Goal: Check status: Check status

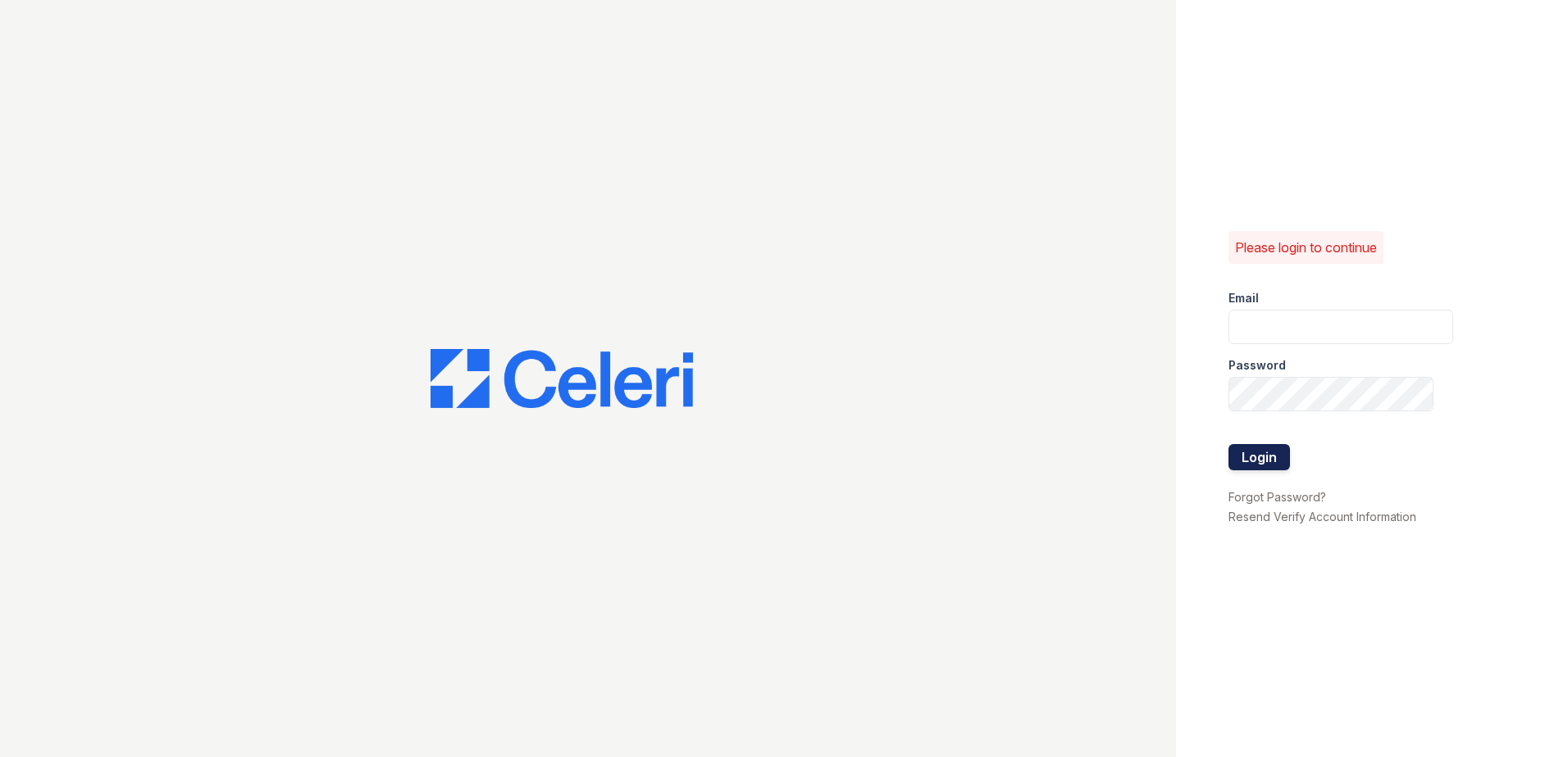
type input "zreyes@trinity-pm.com"
click at [1263, 450] on button "Login" at bounding box center [1259, 457] width 61 height 27
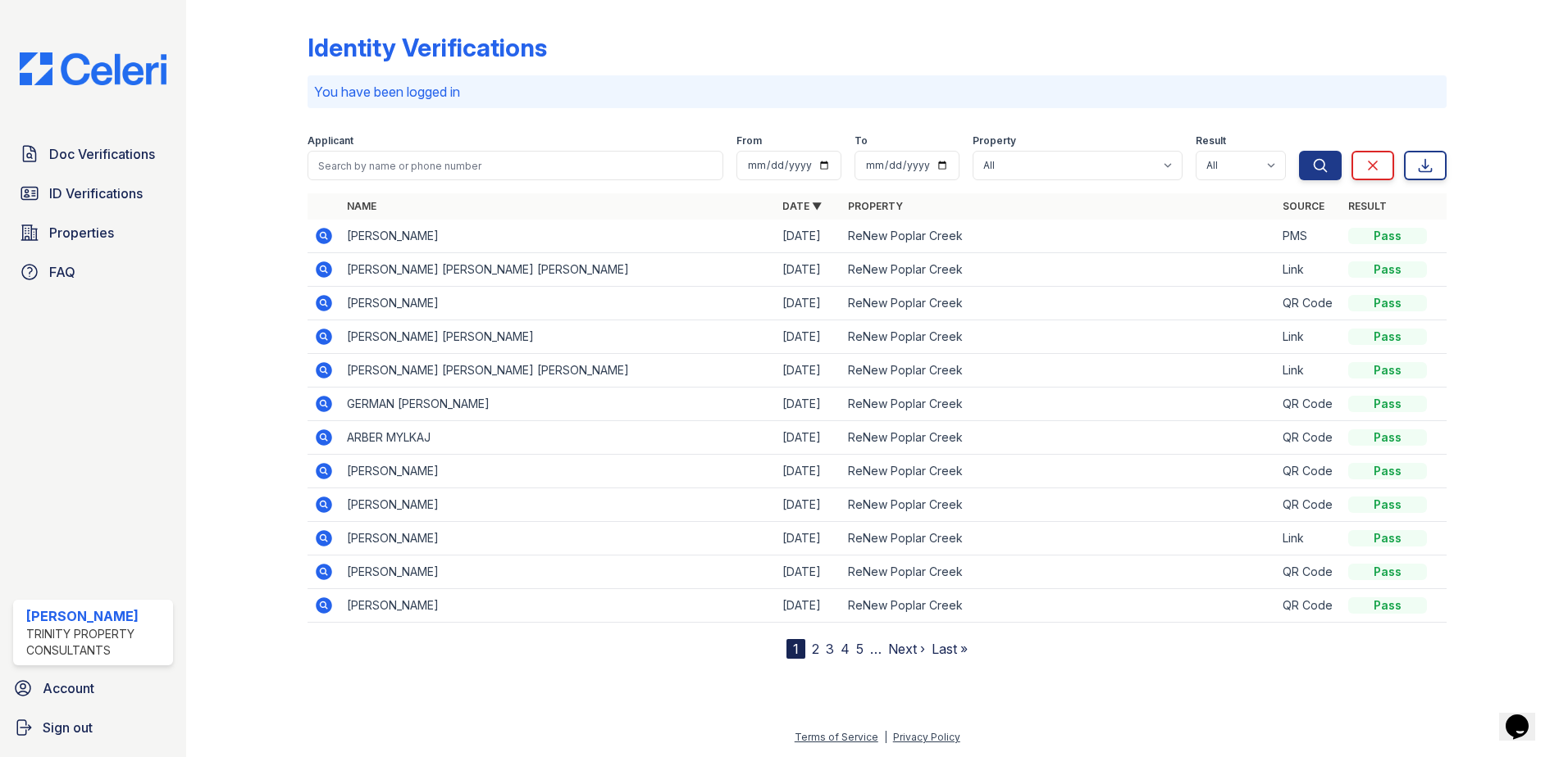
click at [321, 236] on icon at bounding box center [324, 236] width 20 height 20
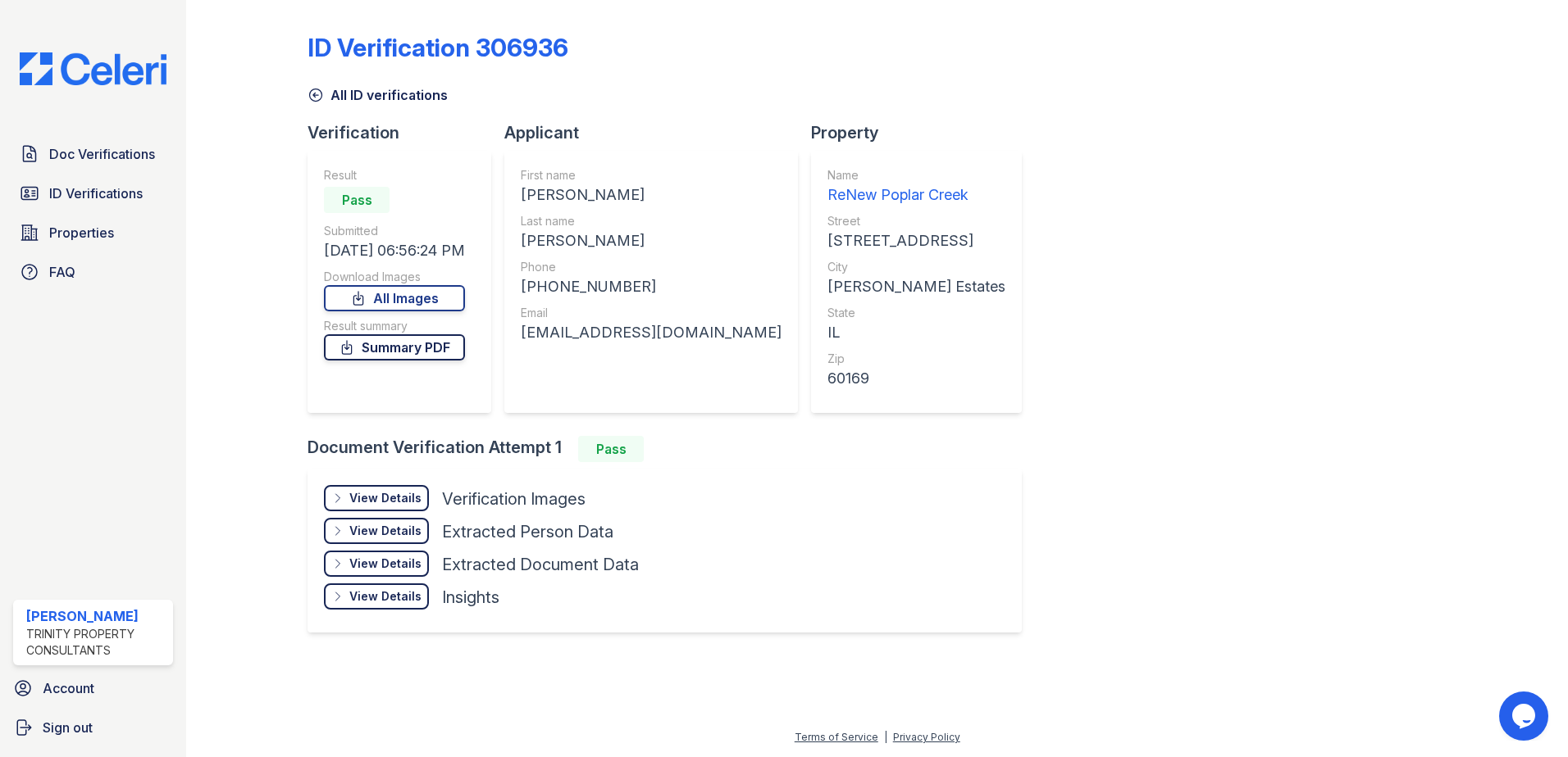
drag, startPoint x: 401, startPoint y: 353, endPoint x: 410, endPoint y: 355, distance: 9.2
click at [402, 353] on link "Summary PDF" at bounding box center [394, 347] width 141 height 27
click at [394, 499] on div "View Details" at bounding box center [385, 498] width 72 height 17
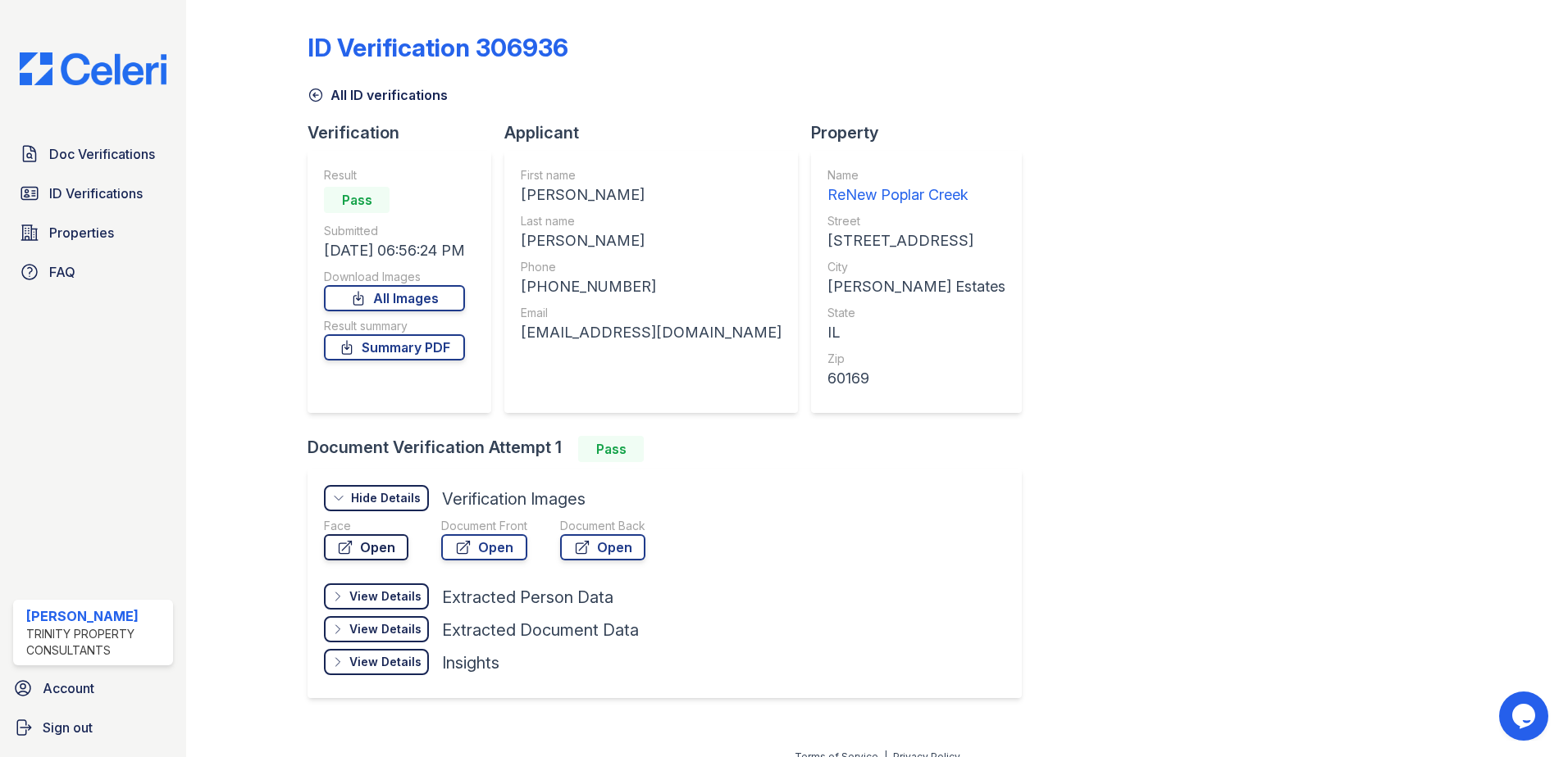
click at [356, 553] on link "Open" at bounding box center [366, 547] width 85 height 27
click at [388, 301] on link "All Images" at bounding box center [394, 298] width 141 height 27
click at [108, 169] on link "Doc Verifications" at bounding box center [93, 154] width 160 height 32
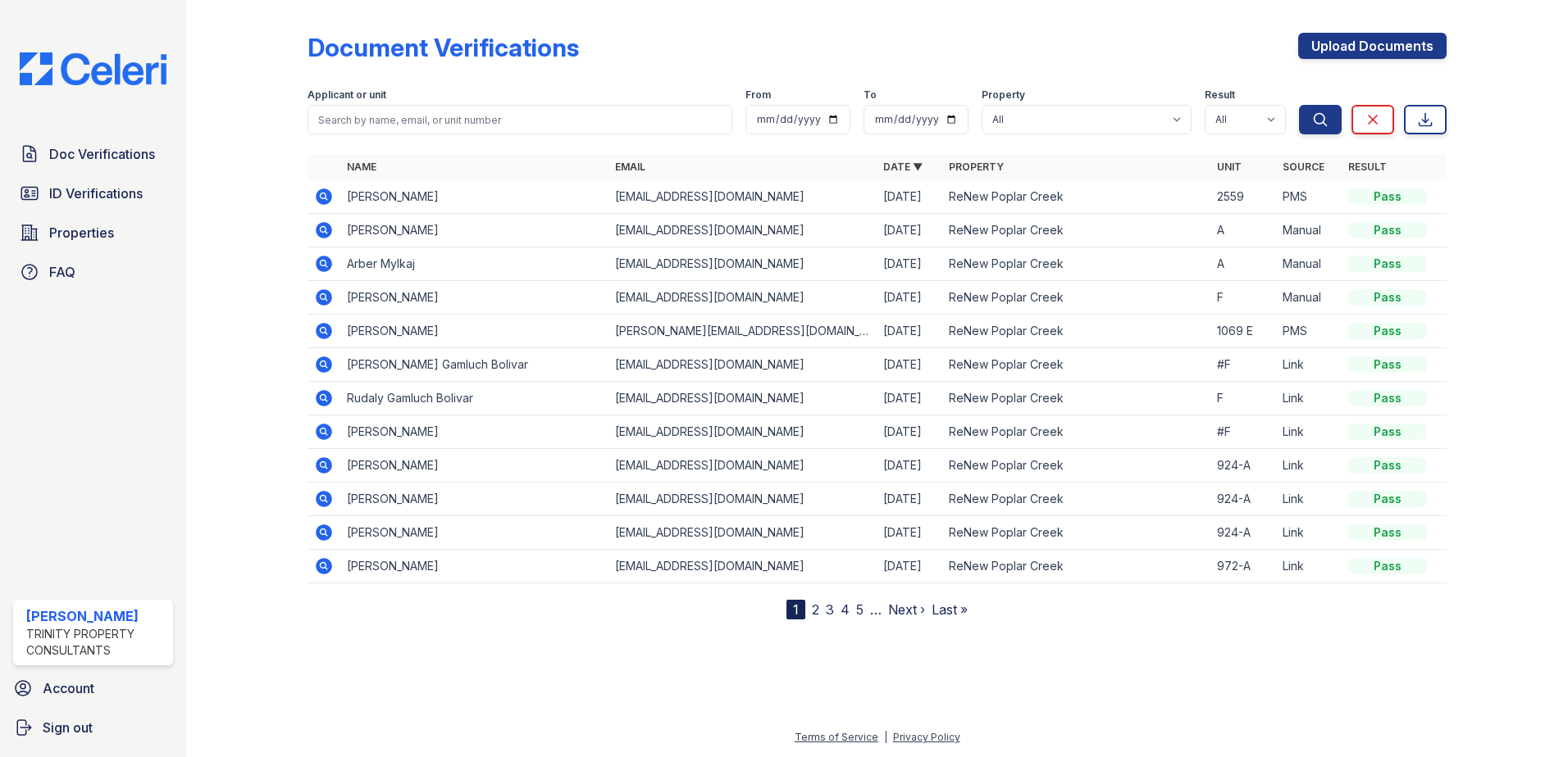
click at [324, 193] on icon at bounding box center [324, 197] width 20 height 20
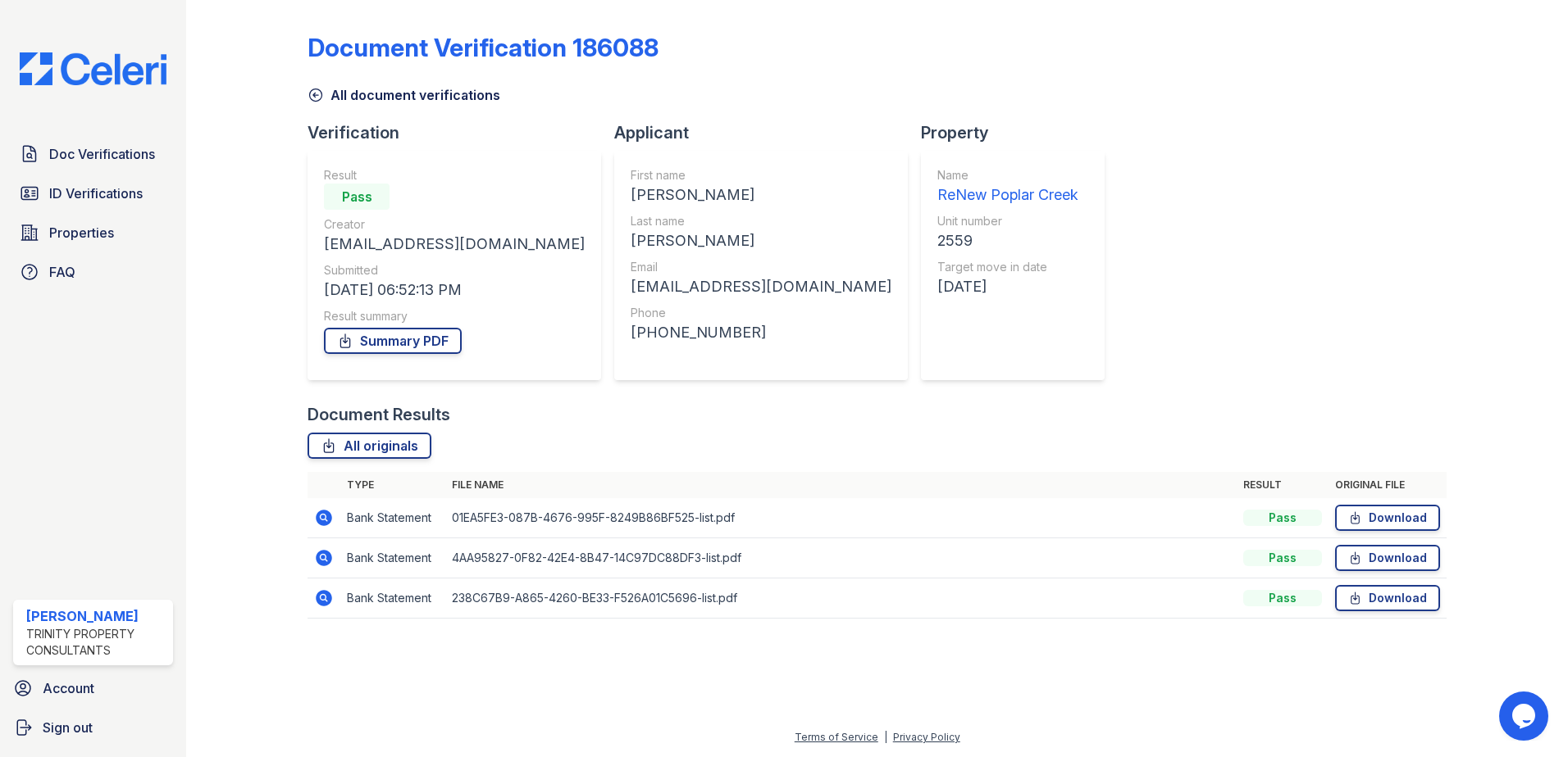
click at [321, 516] on icon at bounding box center [324, 518] width 20 height 20
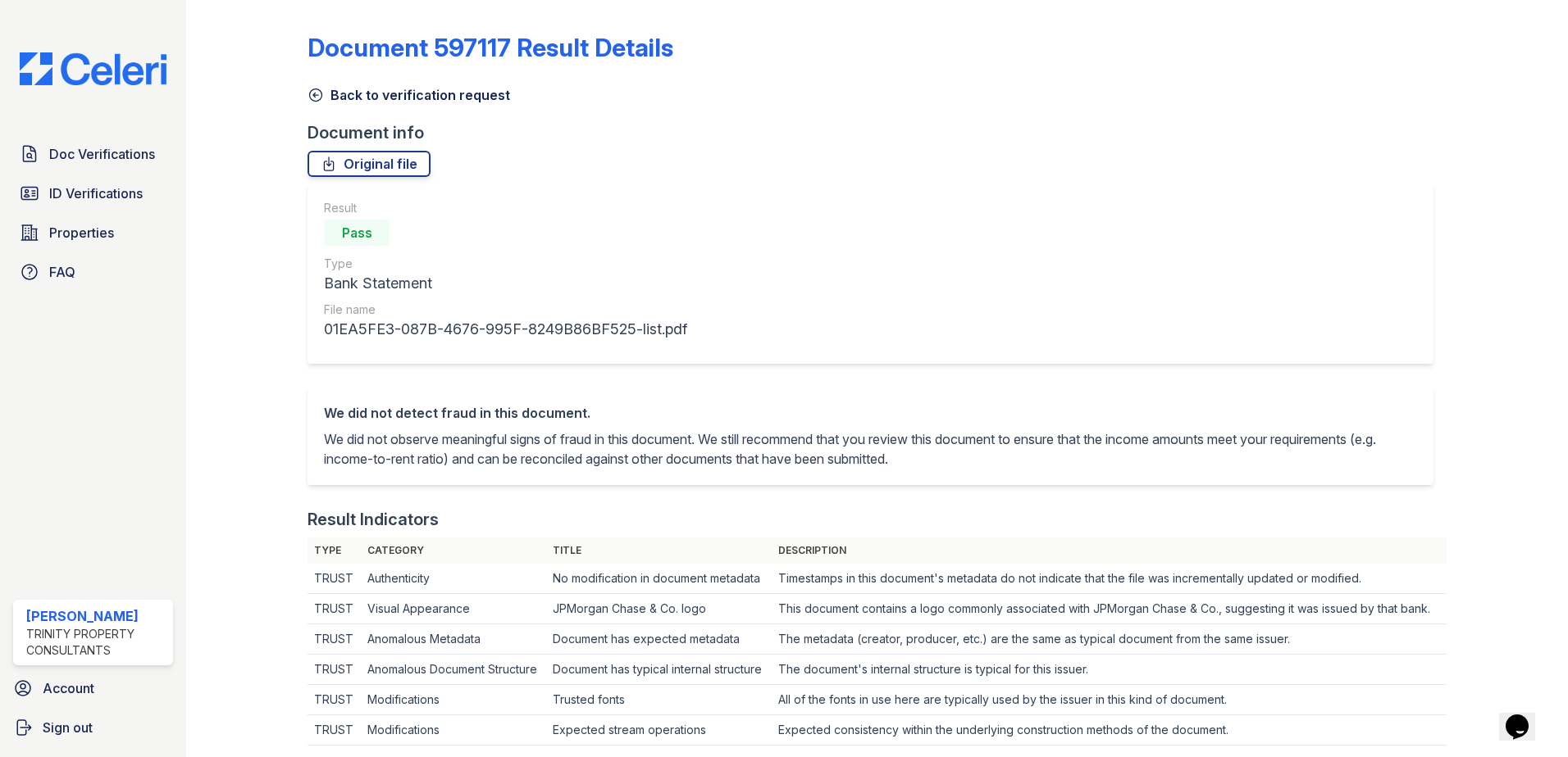
click at [314, 93] on icon at bounding box center [315, 95] width 17 height 17
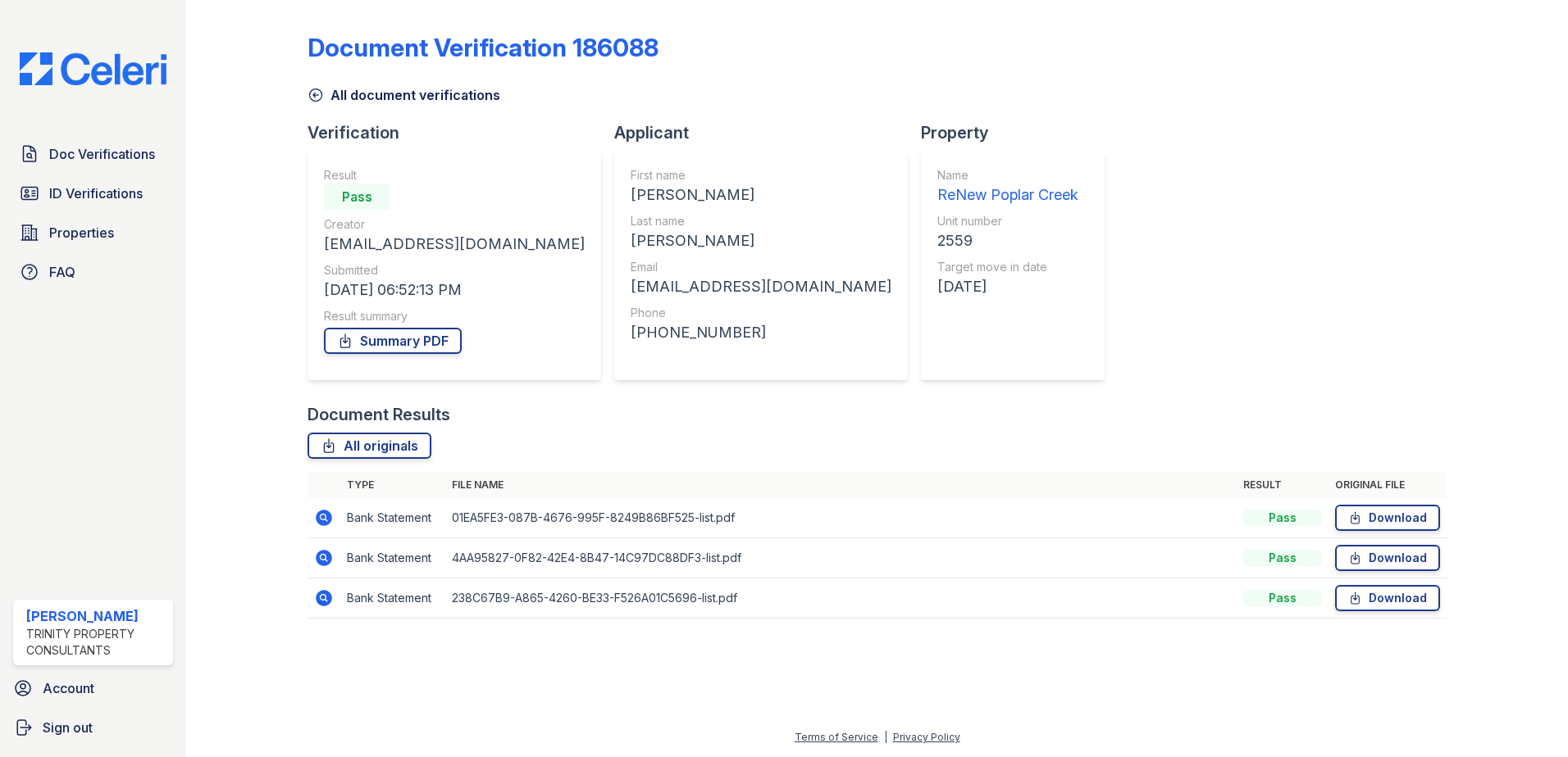
click at [319, 561] on icon at bounding box center [324, 558] width 17 height 17
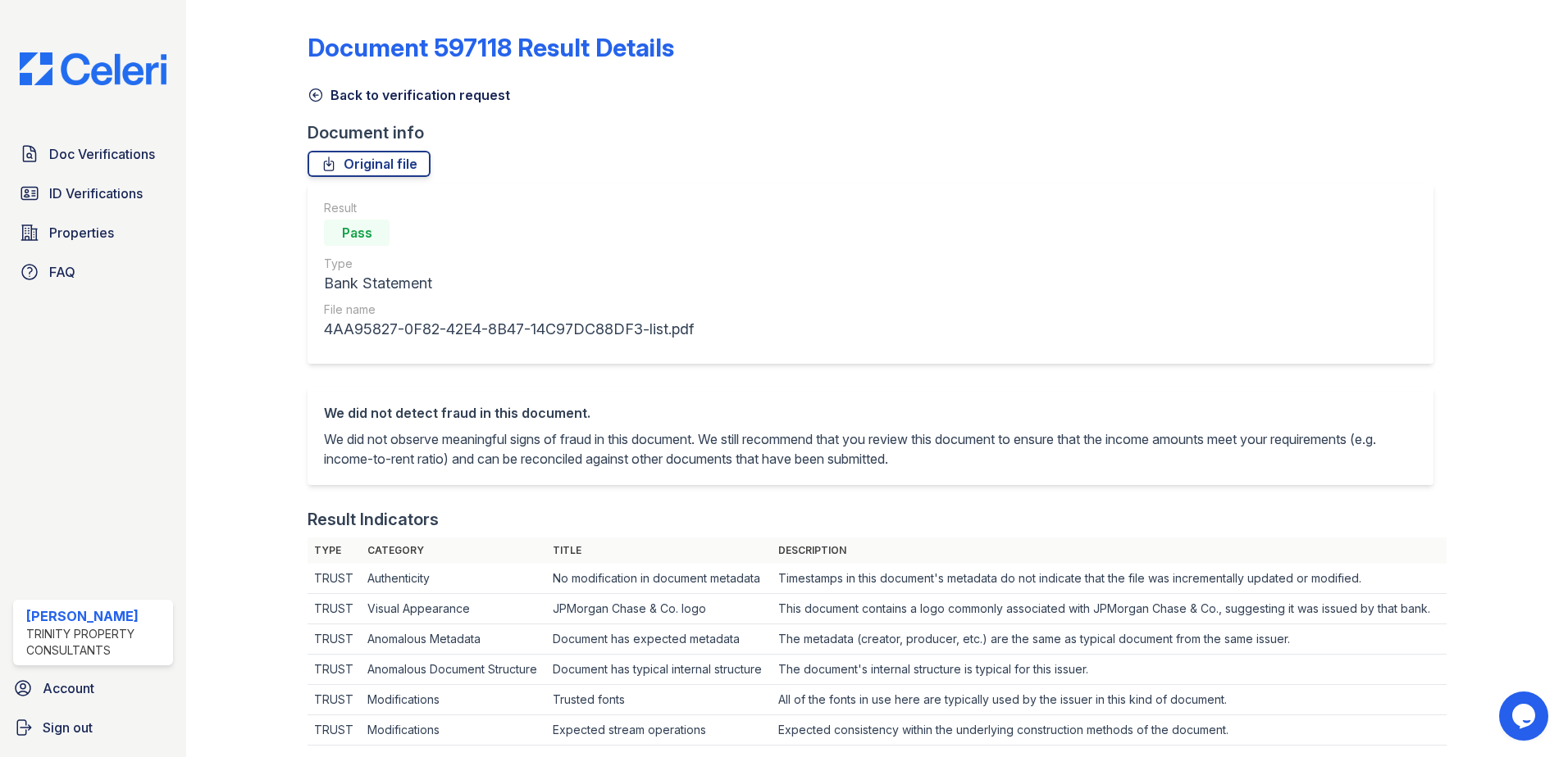
click at [319, 94] on icon at bounding box center [315, 95] width 17 height 17
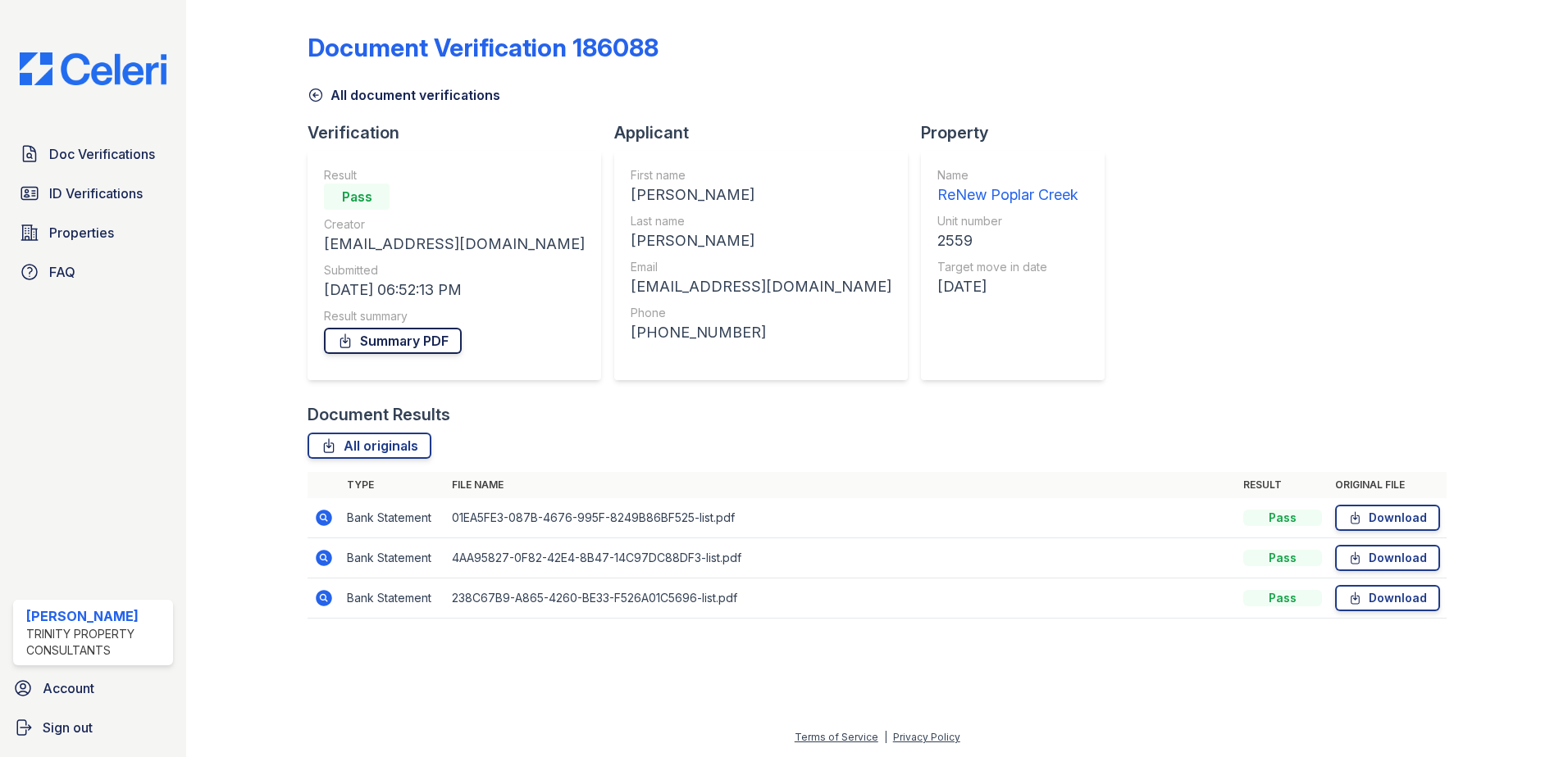
click at [428, 340] on link "Summary PDF" at bounding box center [393, 341] width 138 height 27
